Goal: Information Seeking & Learning: Learn about a topic

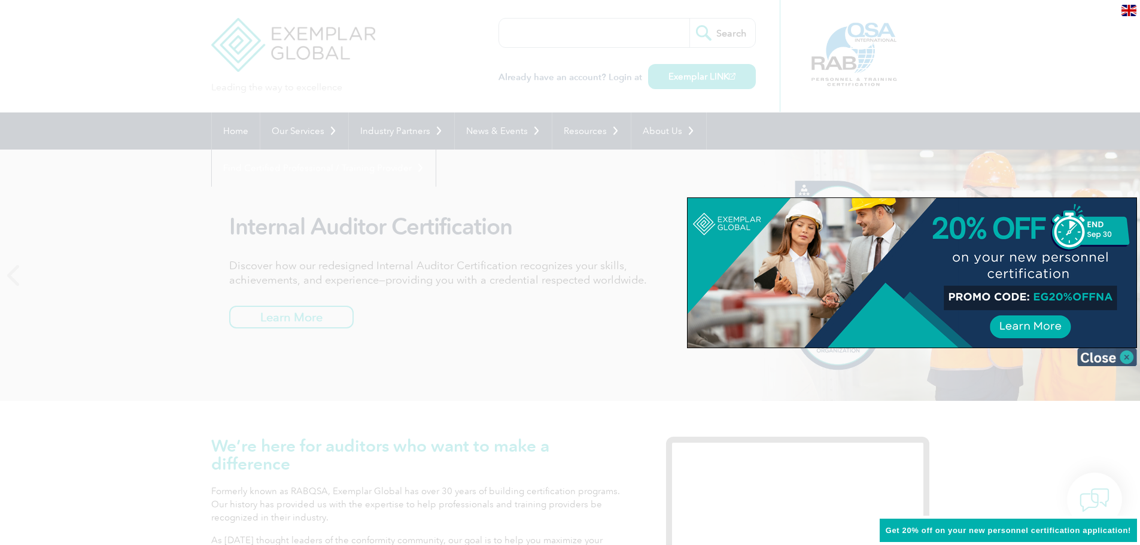
click at [1127, 364] on img at bounding box center [1107, 357] width 60 height 18
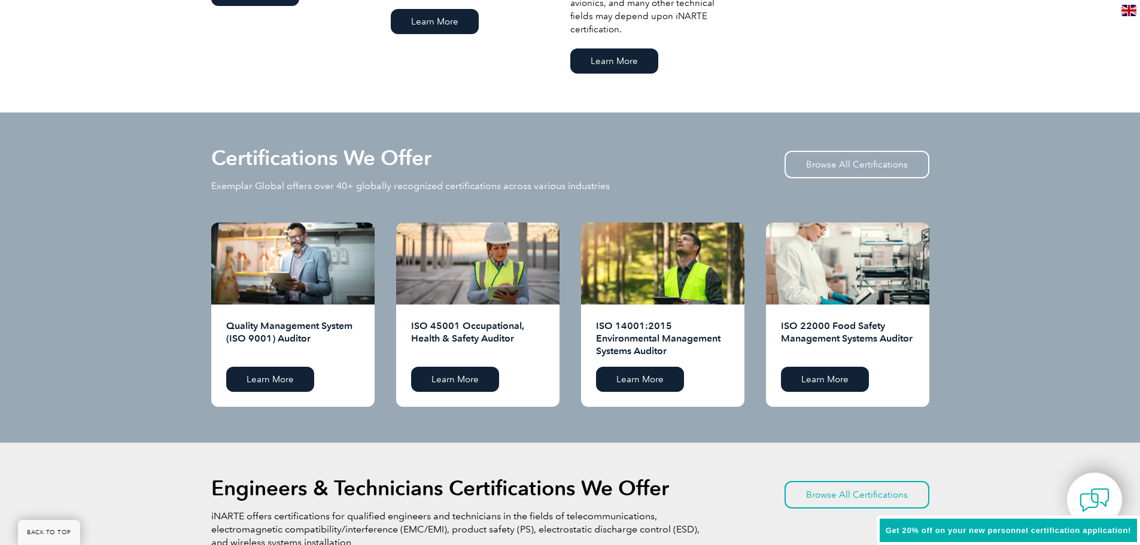
scroll to position [1077, 0]
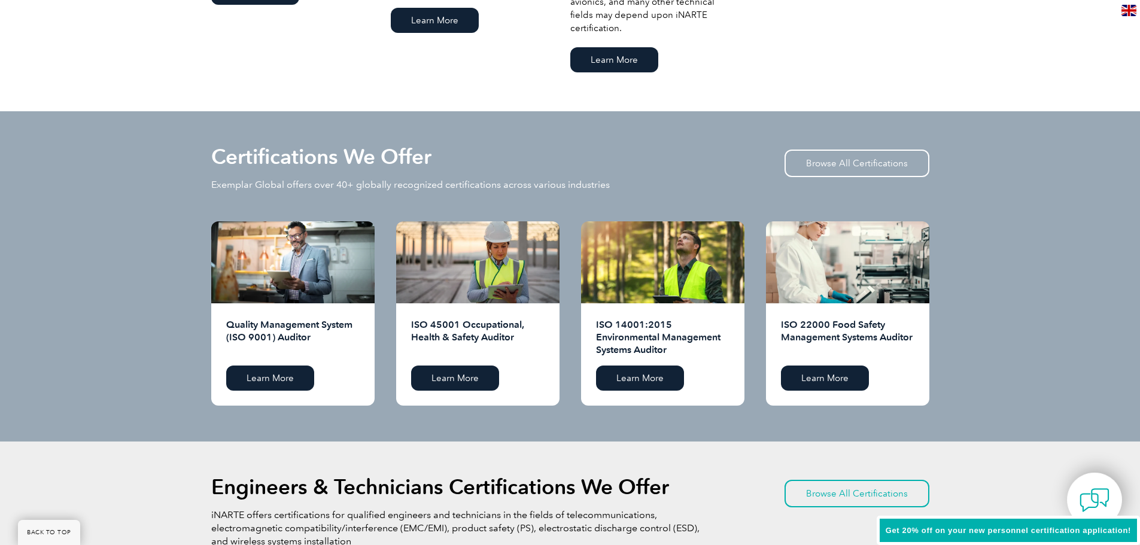
click at [281, 364] on div "Quality Management System (ISO 9001) Auditor Learn More" at bounding box center [292, 354] width 163 height 102
click at [277, 375] on link "Learn More" at bounding box center [270, 378] width 88 height 25
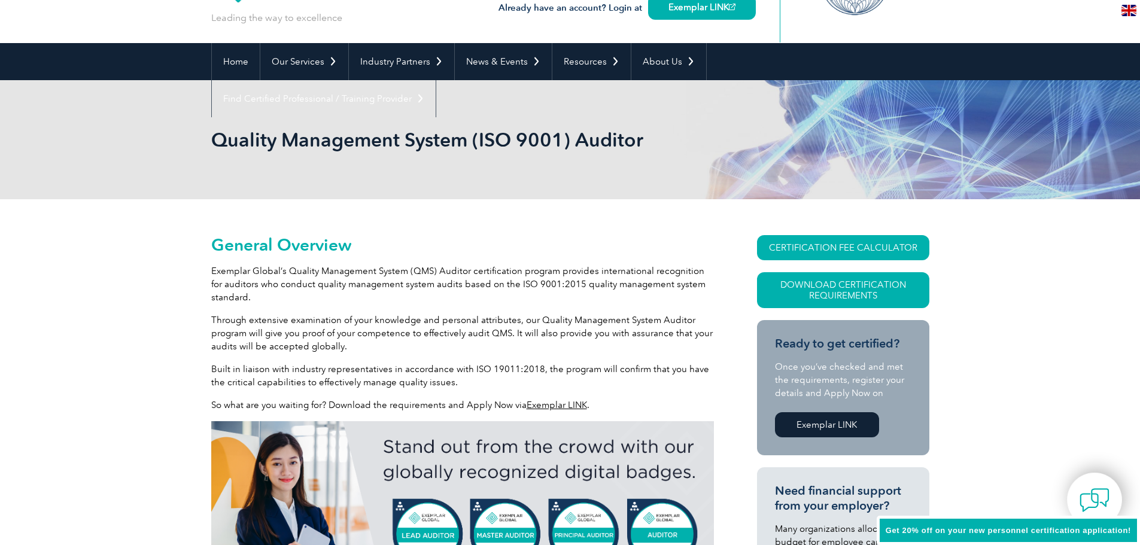
scroll to position [180, 0]
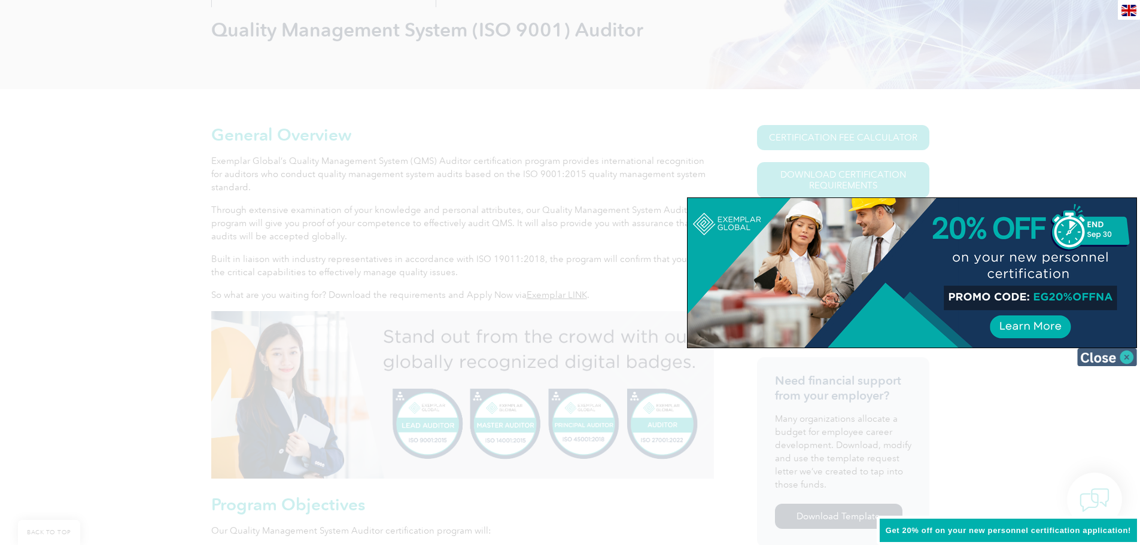
click at [1110, 361] on img at bounding box center [1107, 357] width 60 height 18
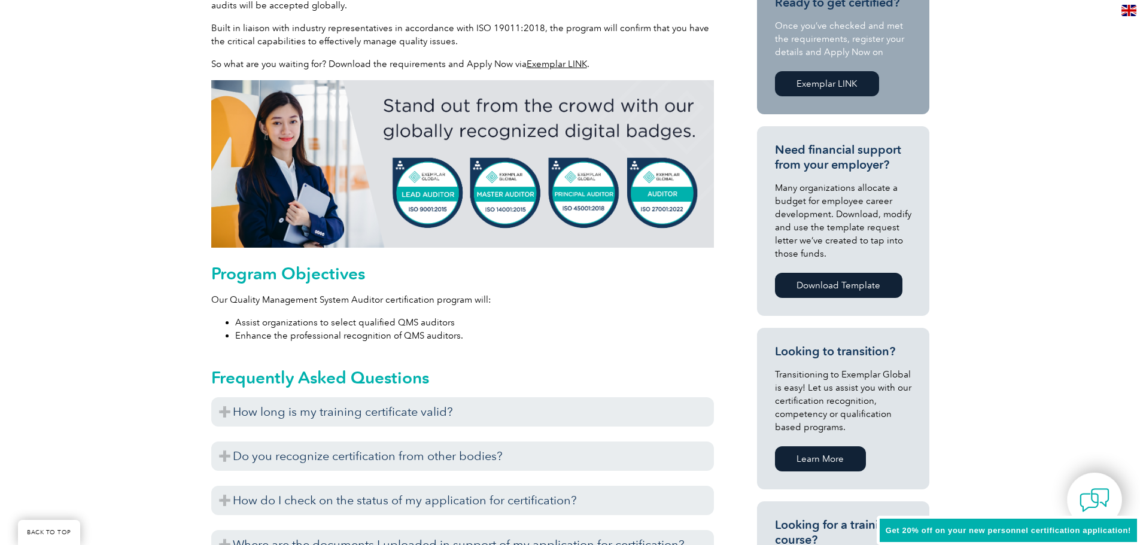
scroll to position [479, 0]
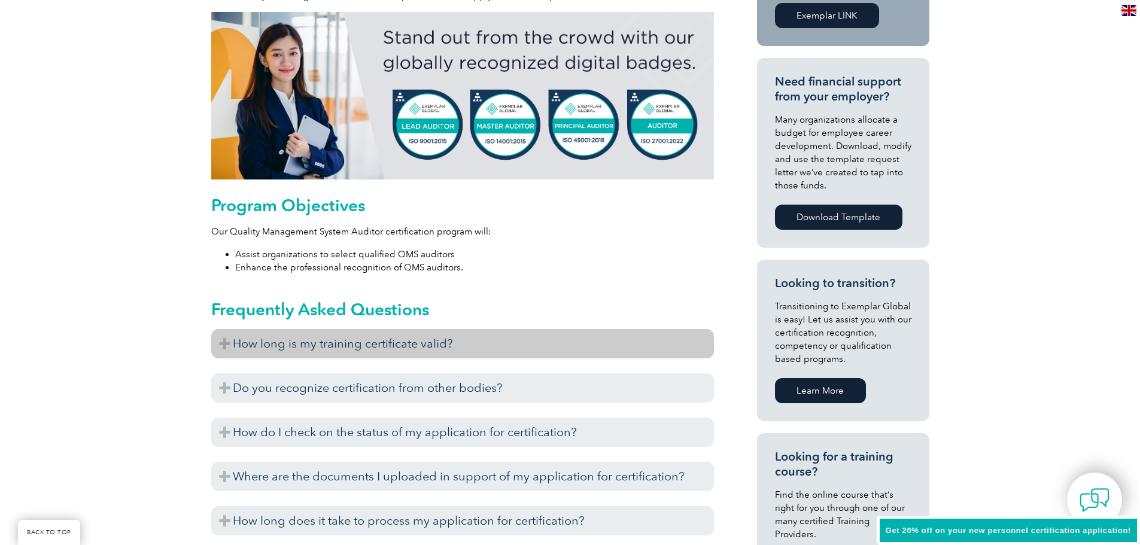
click at [226, 344] on h3 "How long is my training certificate valid?" at bounding box center [462, 343] width 503 height 29
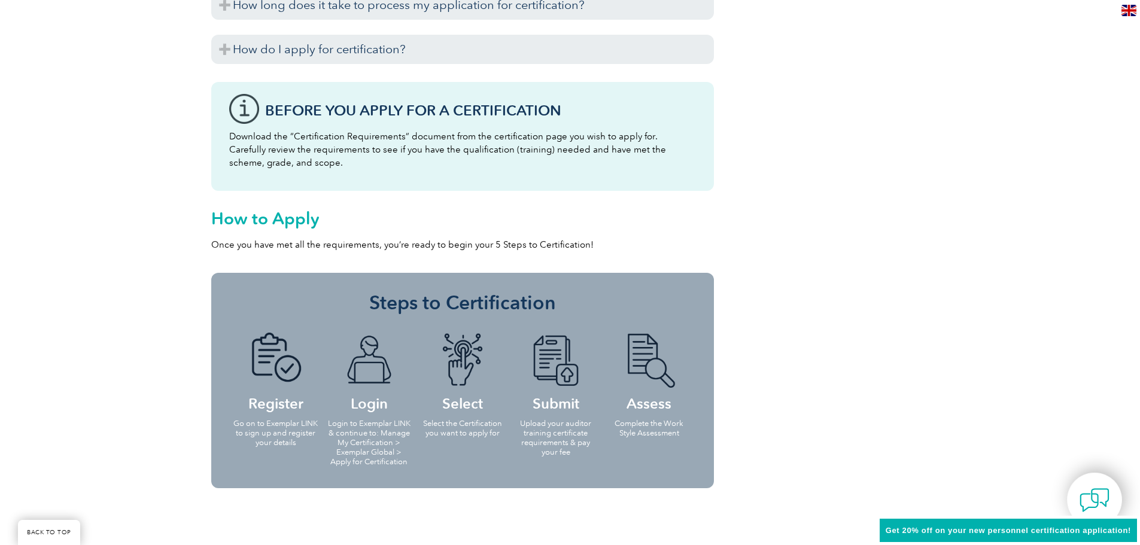
scroll to position [1125, 0]
